Goal: Navigation & Orientation: Understand site structure

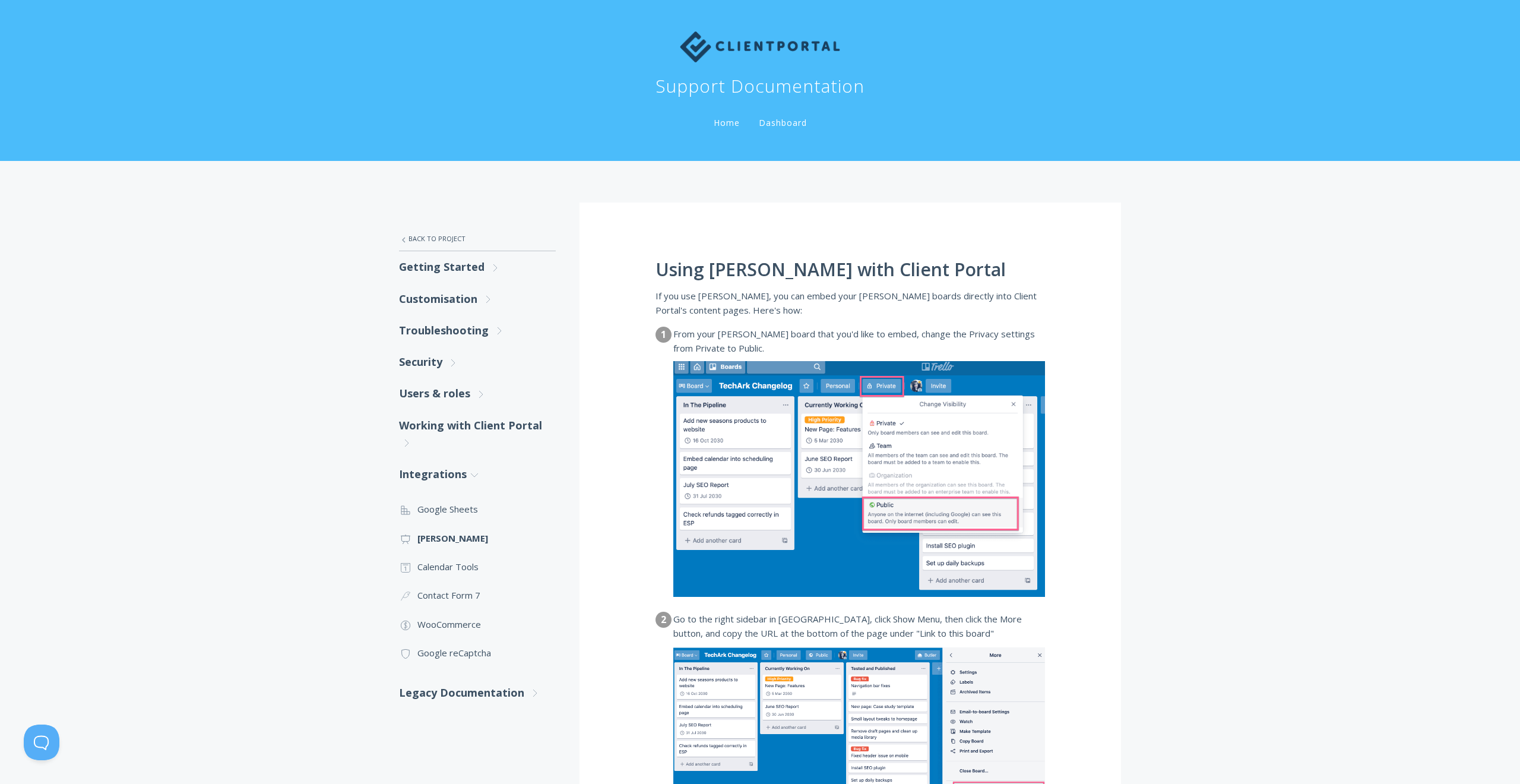
scroll to position [1, 0]
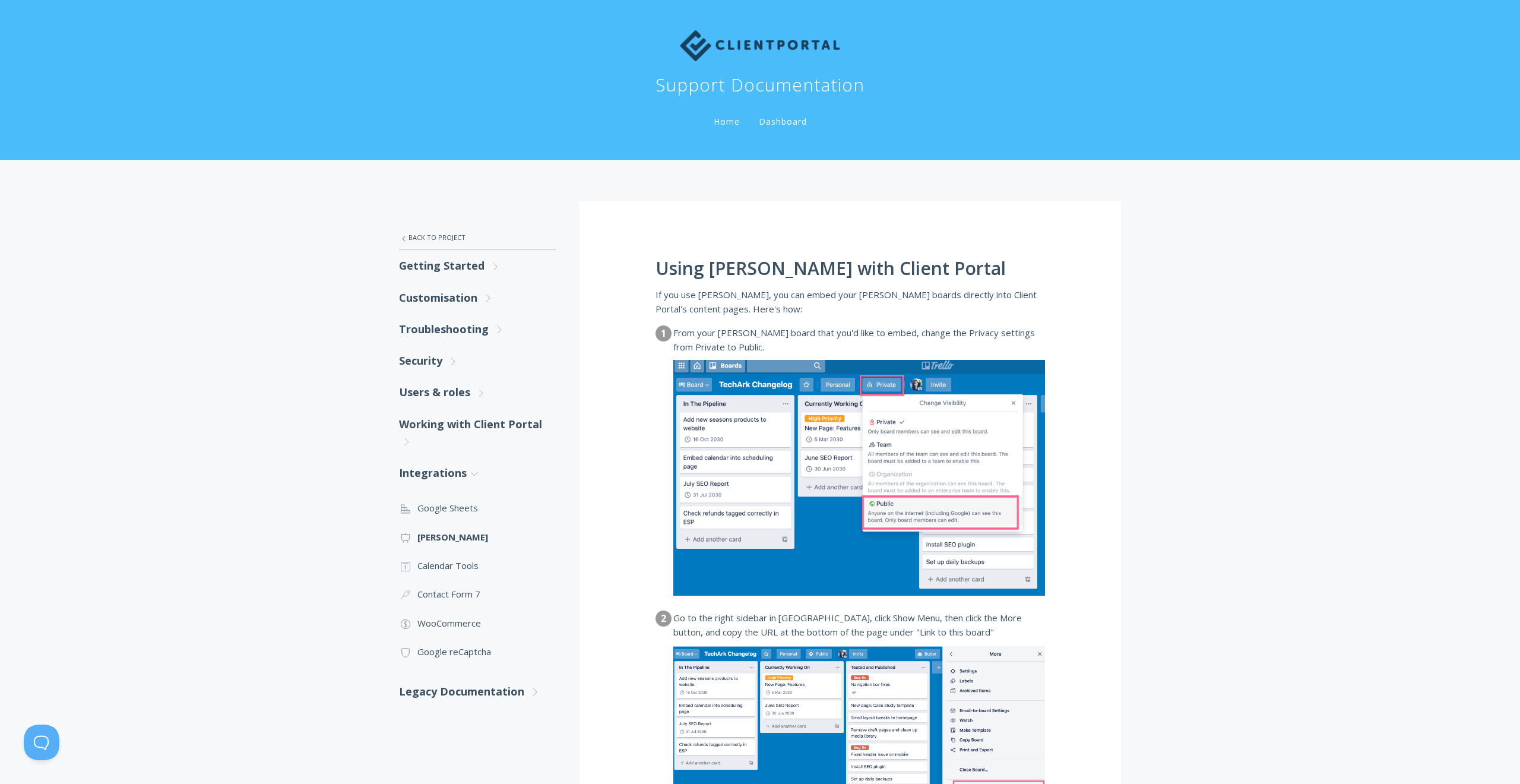
click at [713, 124] on link "Home" at bounding box center [727, 122] width 31 height 12
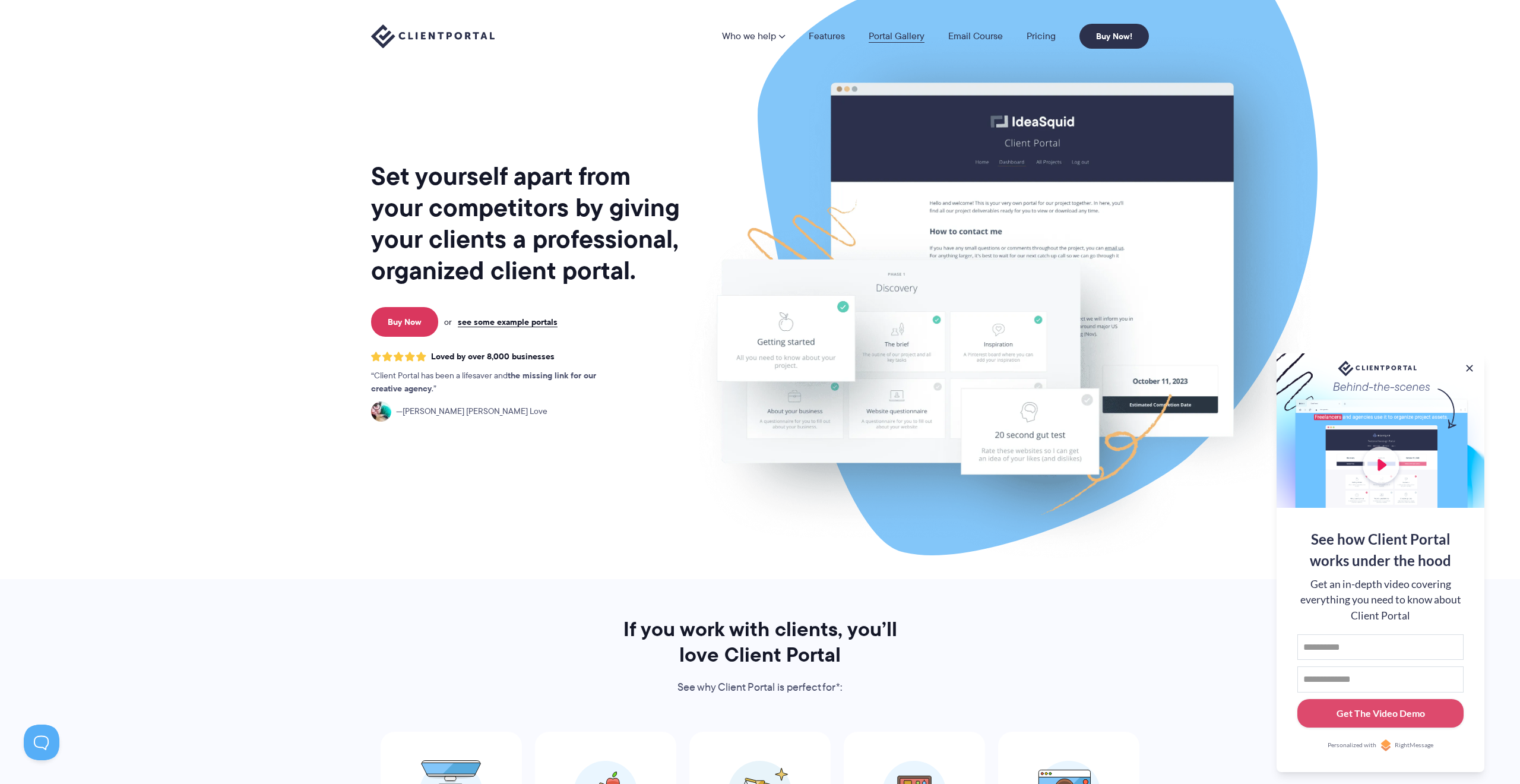
click at [898, 37] on link "Portal Gallery" at bounding box center [897, 36] width 56 height 9
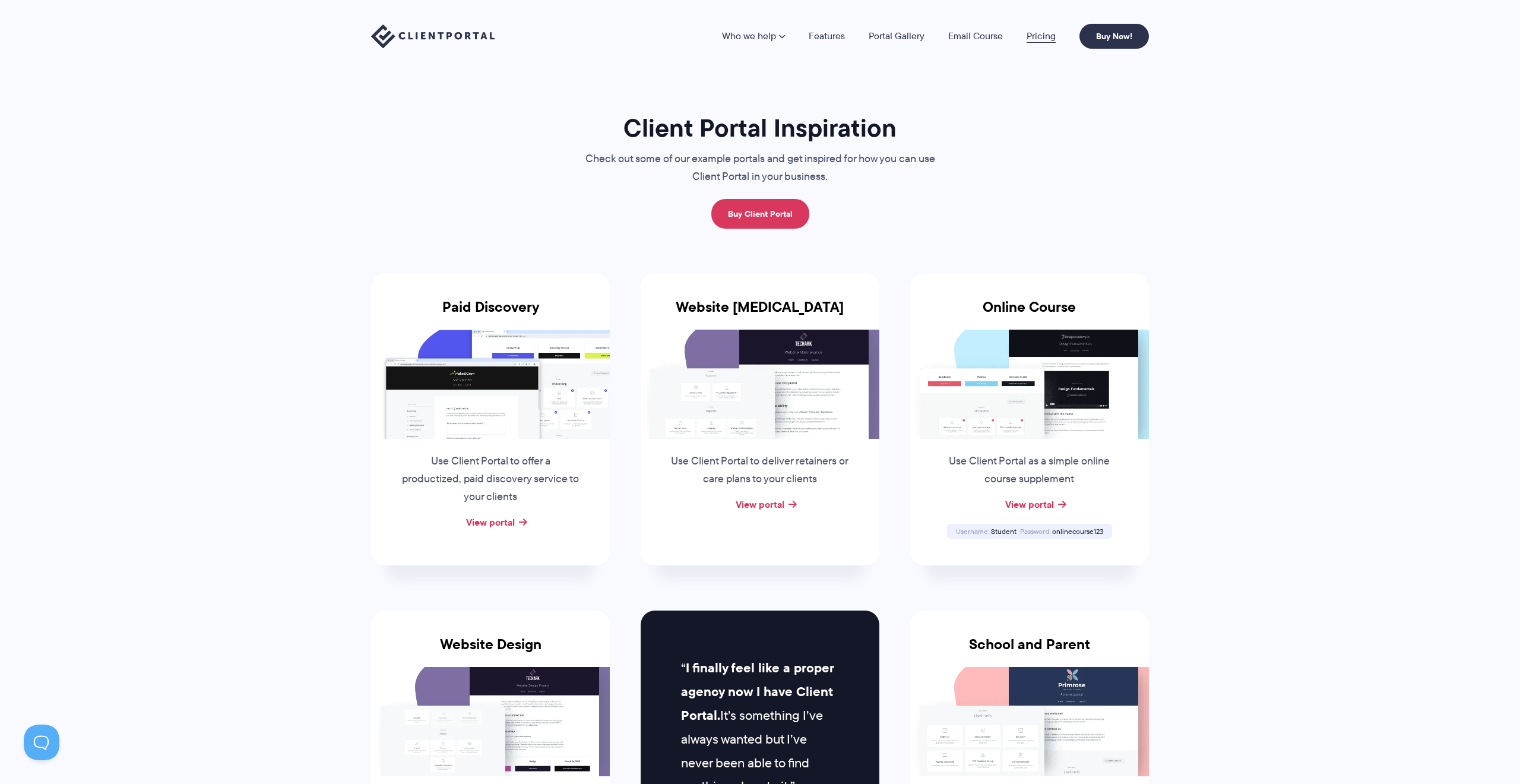
scroll to position [1, 0]
click at [1041, 37] on link "Pricing" at bounding box center [1041, 36] width 29 height 9
